Goal: Information Seeking & Learning: Learn about a topic

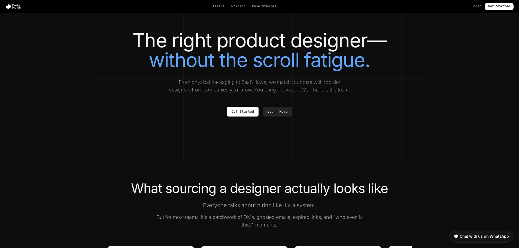
click at [339, 62] on span "without the scroll fatigue." at bounding box center [259, 60] width 221 height 24
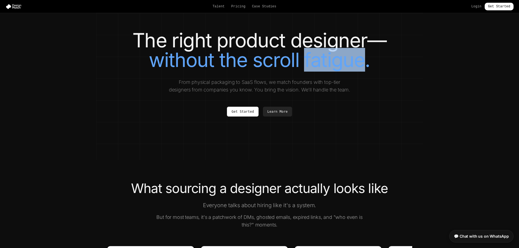
click at [339, 62] on span "without the scroll fatigue." at bounding box center [259, 60] width 221 height 24
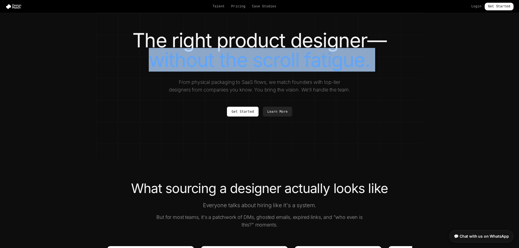
click at [339, 62] on span "without the scroll fatigue." at bounding box center [259, 60] width 221 height 24
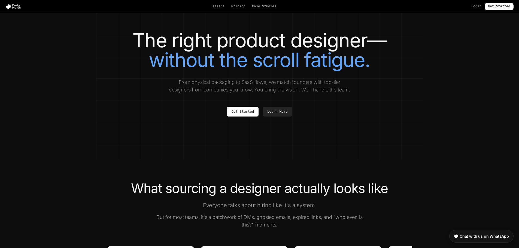
click at [271, 43] on h1 "The right product designer— without the scroll fatigue." at bounding box center [259, 50] width 305 height 39
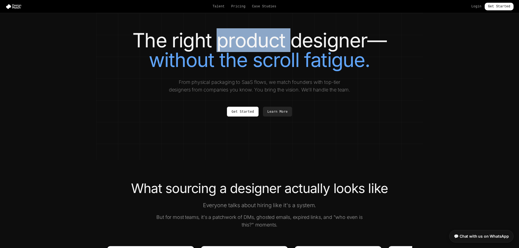
click at [271, 43] on h1 "The right product designer— without the scroll fatigue." at bounding box center [259, 50] width 305 height 39
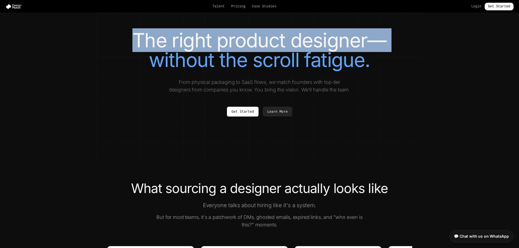
click at [271, 43] on h1 "The right product designer— without the scroll fatigue." at bounding box center [259, 50] width 305 height 39
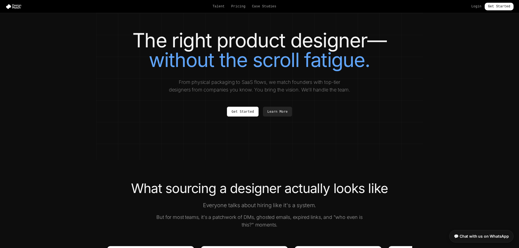
click at [282, 85] on p "From physical packaging to SaaS flows, we match founders with top-tier designer…" at bounding box center [259, 86] width 183 height 15
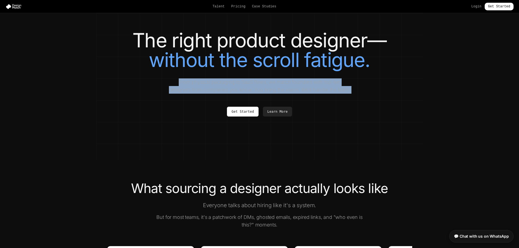
click at [282, 85] on p "From physical packaging to SaaS flows, we match founders with top-tier designer…" at bounding box center [259, 86] width 183 height 15
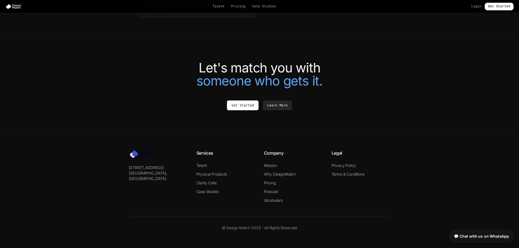
scroll to position [1227, 0]
click at [203, 168] on link "Talent" at bounding box center [202, 165] width 10 height 5
click at [276, 183] on link "Pricing" at bounding box center [270, 183] width 12 height 5
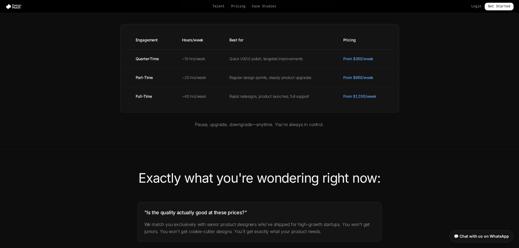
scroll to position [197, 0]
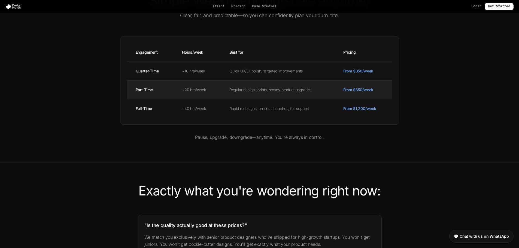
click at [366, 98] on td "From $650/week" at bounding box center [364, 89] width 58 height 19
click at [366, 99] on td "From $650/week" at bounding box center [364, 89] width 58 height 19
click at [368, 98] on td "From $650/week" at bounding box center [364, 89] width 58 height 19
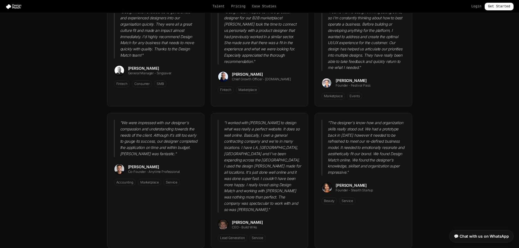
scroll to position [577, 0]
